Goal: Information Seeking & Learning: Understand process/instructions

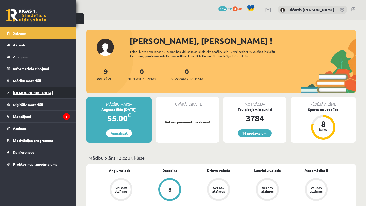
click at [20, 91] on span "[DEMOGRAPHIC_DATA]" at bounding box center [33, 92] width 40 height 5
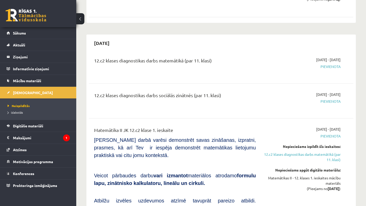
scroll to position [292, 0]
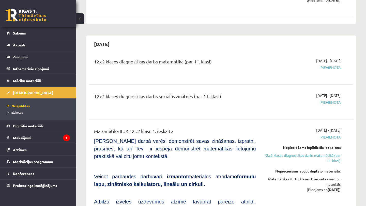
click at [329, 63] on span "[DATE] - [DATE]" at bounding box center [328, 60] width 24 height 5
click at [330, 66] on span "Pievienota" at bounding box center [301, 67] width 77 height 5
click at [316, 59] on span "[DATE] - [DATE]" at bounding box center [328, 60] width 24 height 5
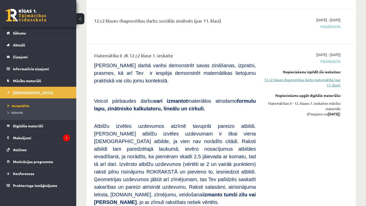
scroll to position [368, 0]
click at [327, 87] on link "12.c2 klases diagnostikas darbs matemātikā (par 11. klasi)" at bounding box center [301, 82] width 77 height 11
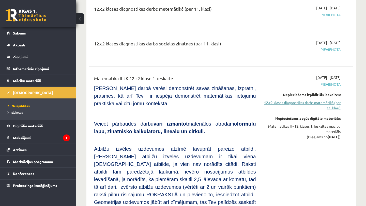
click at [313, 102] on link "12.c2 klases diagnostikas darbs matemātikā (par 11. klasi)" at bounding box center [301, 105] width 77 height 11
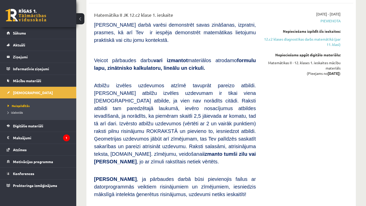
scroll to position [368, 0]
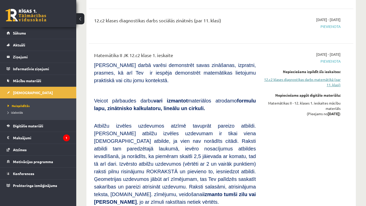
click at [311, 78] on link "12.c2 klases diagnostikas darbs matemātikā (par 11. klasi)" at bounding box center [301, 82] width 77 height 11
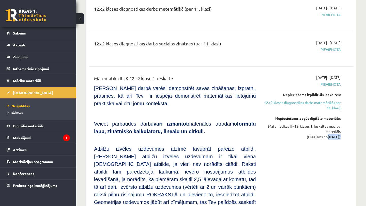
drag, startPoint x: 341, startPoint y: 138, endPoint x: 321, endPoint y: 139, distance: 20.6
click at [321, 139] on div "[DATE] - [DATE] [GEOGRAPHIC_DATA] Nepieciešams izpildīt šīs ieskaites: 12.c2 kl…" at bounding box center [301, 206] width 85 height 263
click at [244, 132] on p "Veicot pārbaudes darbu vari izmantot materiālos atrodamo formulu lapu, zinātnis…" at bounding box center [175, 127] width 162 height 15
